Goal: Information Seeking & Learning: Learn about a topic

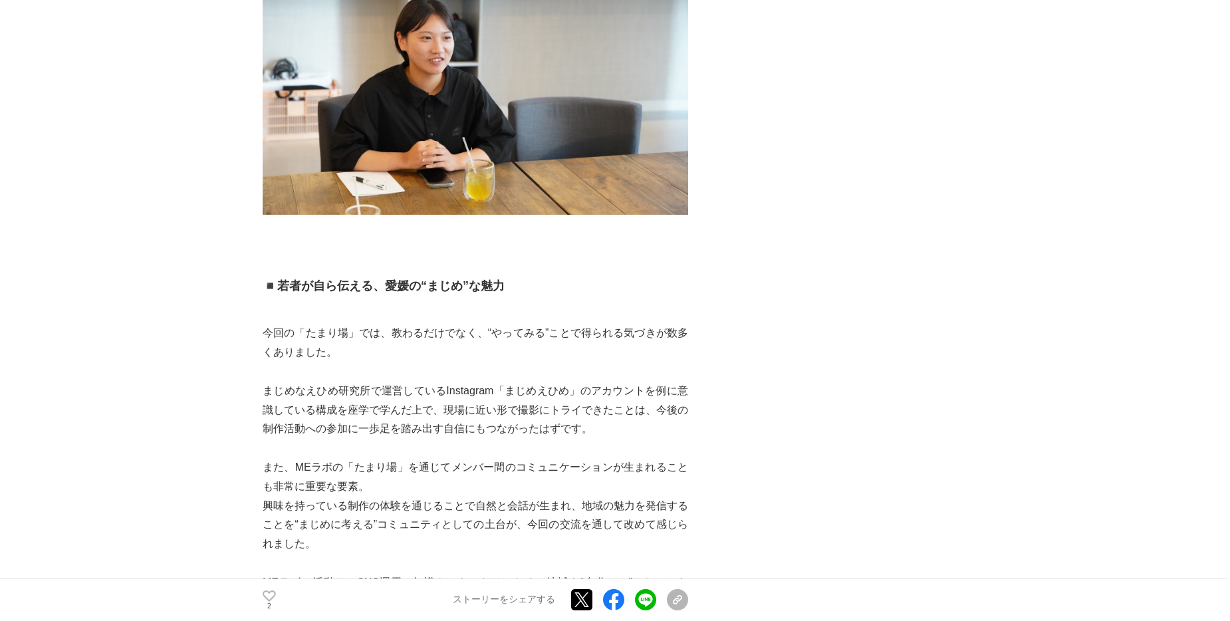
scroll to position [3323, 0]
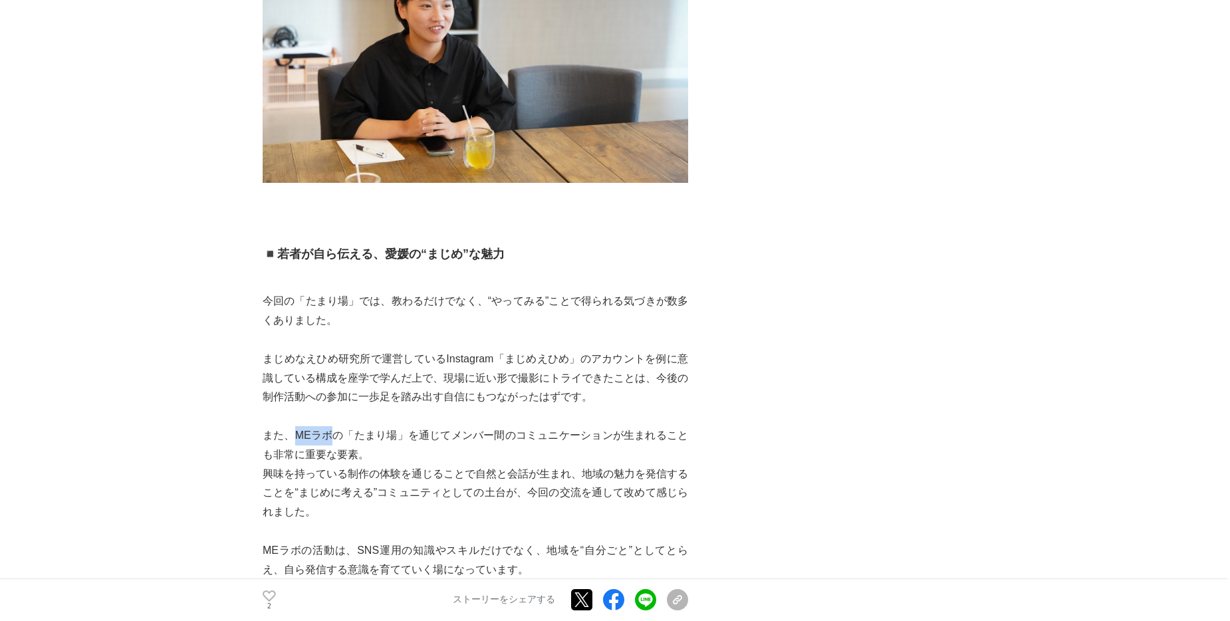
drag, startPoint x: 296, startPoint y: 409, endPoint x: 330, endPoint y: 409, distance: 34.6
click at [330, 426] on p "また、MEラボの「たまり場」を通じてメンバー間のコミュニケーションが生まれることも非常に重要な要素。" at bounding box center [475, 445] width 425 height 39
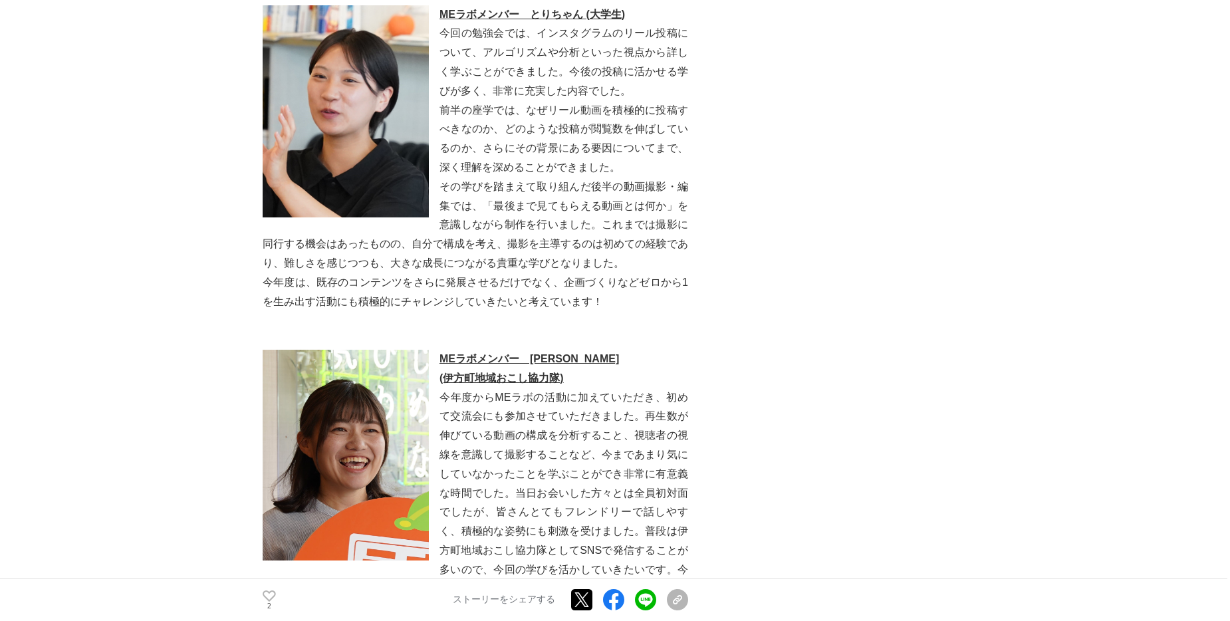
scroll to position [4321, 0]
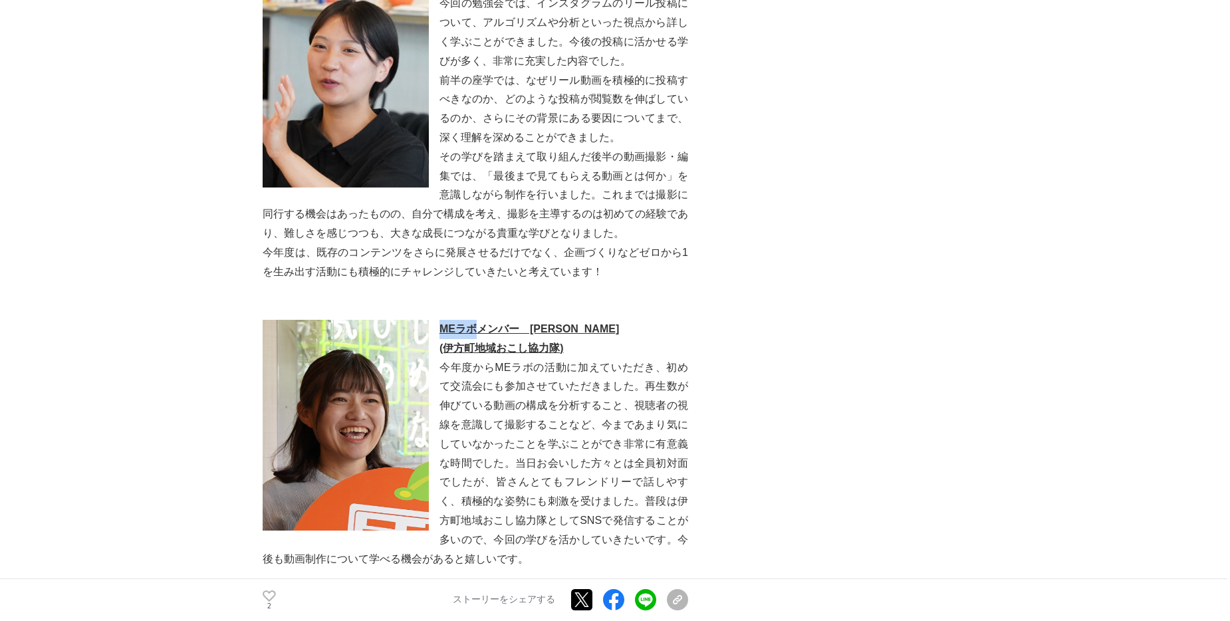
drag, startPoint x: 437, startPoint y: 306, endPoint x: 472, endPoint y: 299, distance: 35.2
click at [472, 320] on p "MEラボメンバー　[PERSON_NAME]" at bounding box center [475, 329] width 425 height 19
drag, startPoint x: 472, startPoint y: 299, endPoint x: 463, endPoint y: 298, distance: 9.4
copy u "MEラボ"
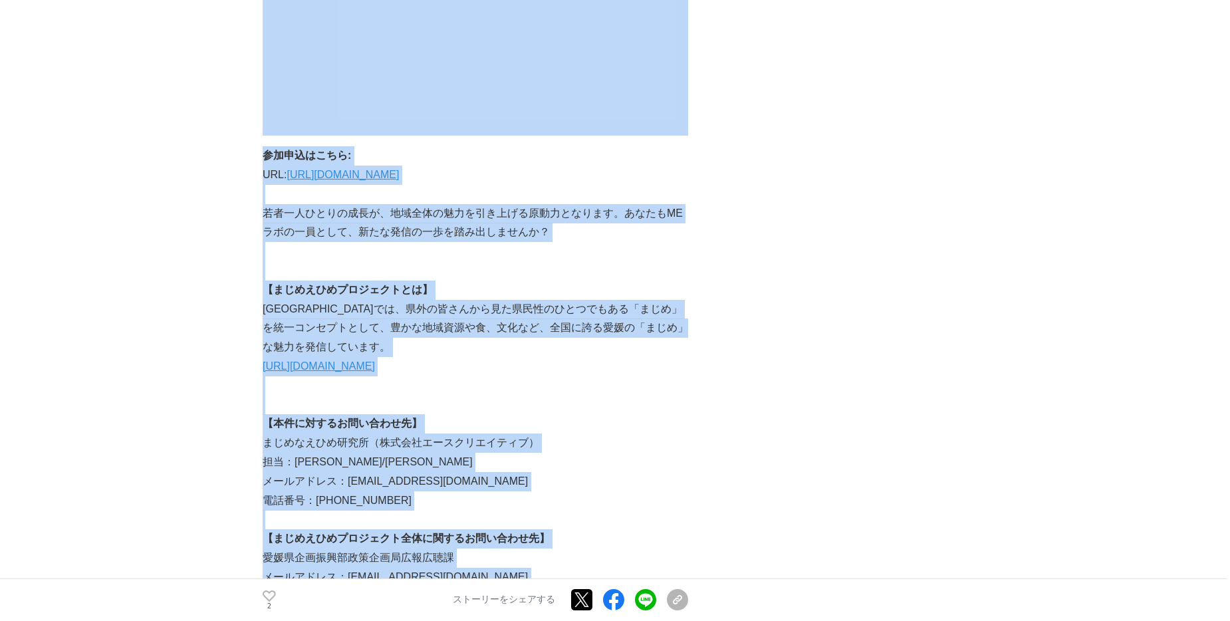
scroll to position [5535, 0]
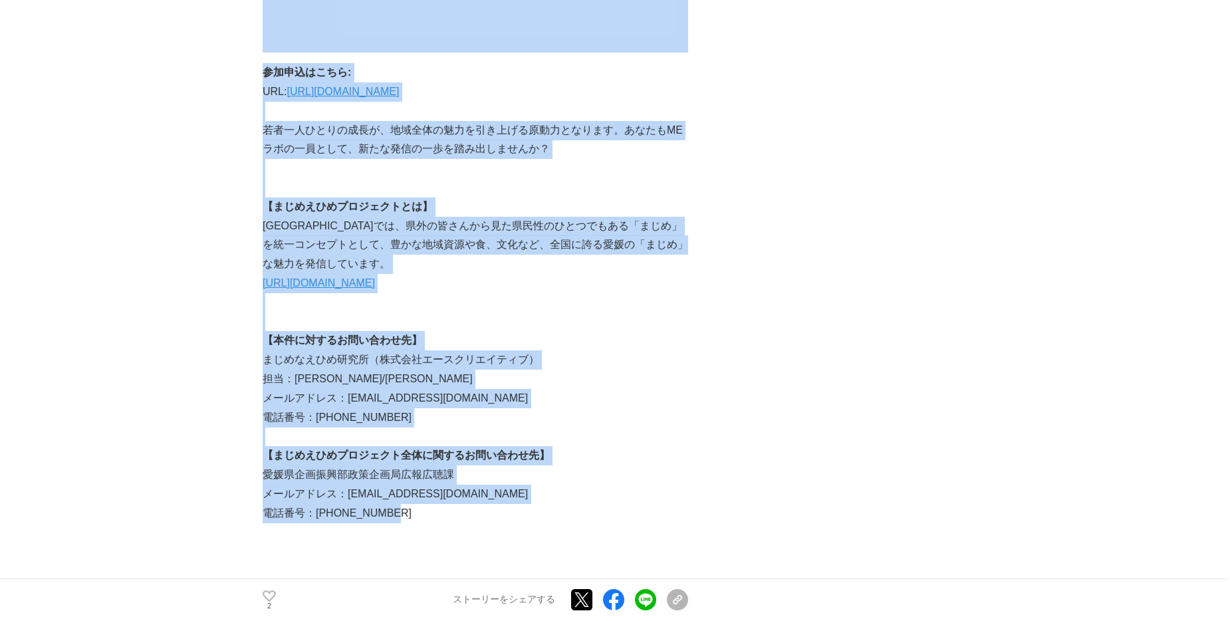
drag, startPoint x: 255, startPoint y: 116, endPoint x: 546, endPoint y: 497, distance: 479.9
copy section "“lor”ipsu、dolorsitameTConsect「adip」el｜sedDoeiusmodtempori！ utl #etd #magn #aliq…"
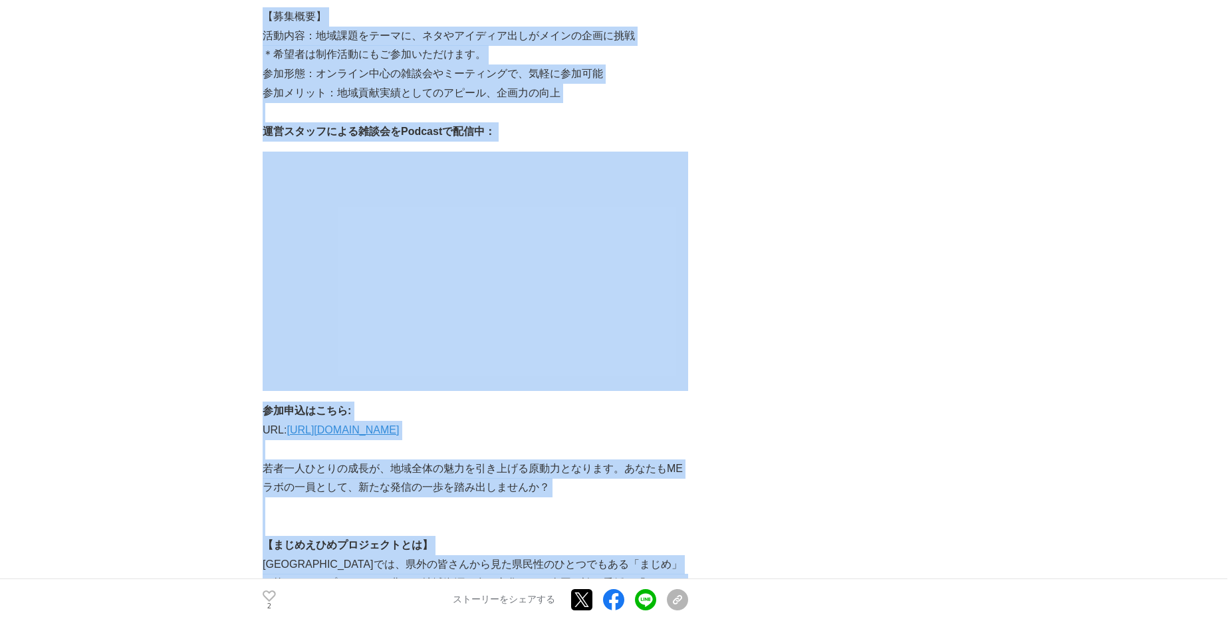
scroll to position [5517, 0]
